Goal: Obtain resource: Obtain resource

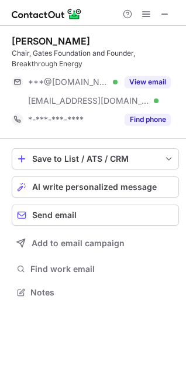
scroll to position [284, 186]
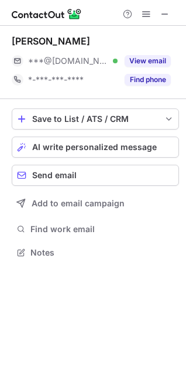
scroll to position [244, 186]
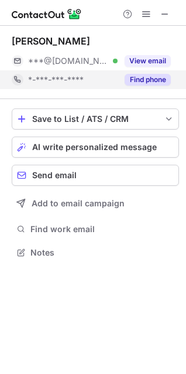
click at [154, 75] on button "Find phone" at bounding box center [148, 80] width 46 height 12
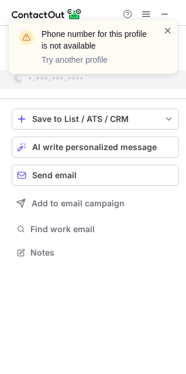
click at [169, 25] on span at bounding box center [167, 31] width 9 height 12
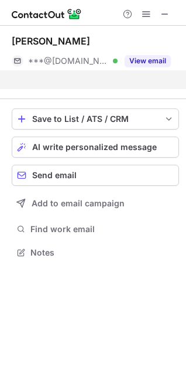
scroll to position [225, 186]
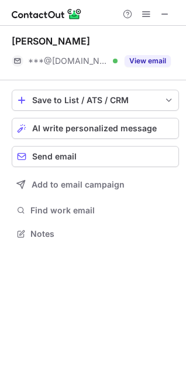
click at [158, 64] on div "Phone number for this profile is not available Try another profile Help & Suppo…" at bounding box center [93, 187] width 186 height 374
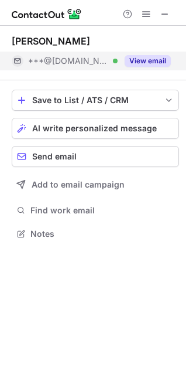
click at [150, 56] on button "View email" at bounding box center [148, 61] width 46 height 12
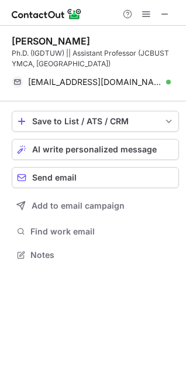
scroll to position [247, 186]
click at [165, 12] on span at bounding box center [164, 13] width 9 height 9
